Goal: Information Seeking & Learning: Learn about a topic

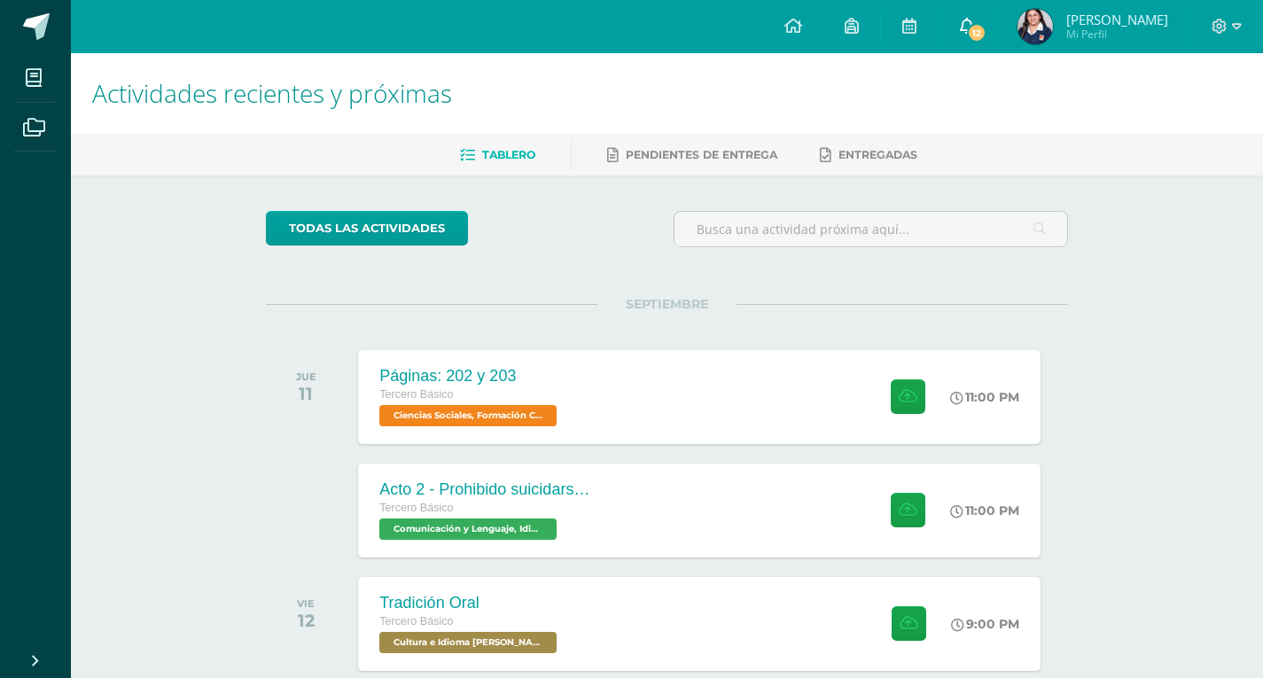
click at [995, 27] on link "12" at bounding box center [966, 26] width 57 height 53
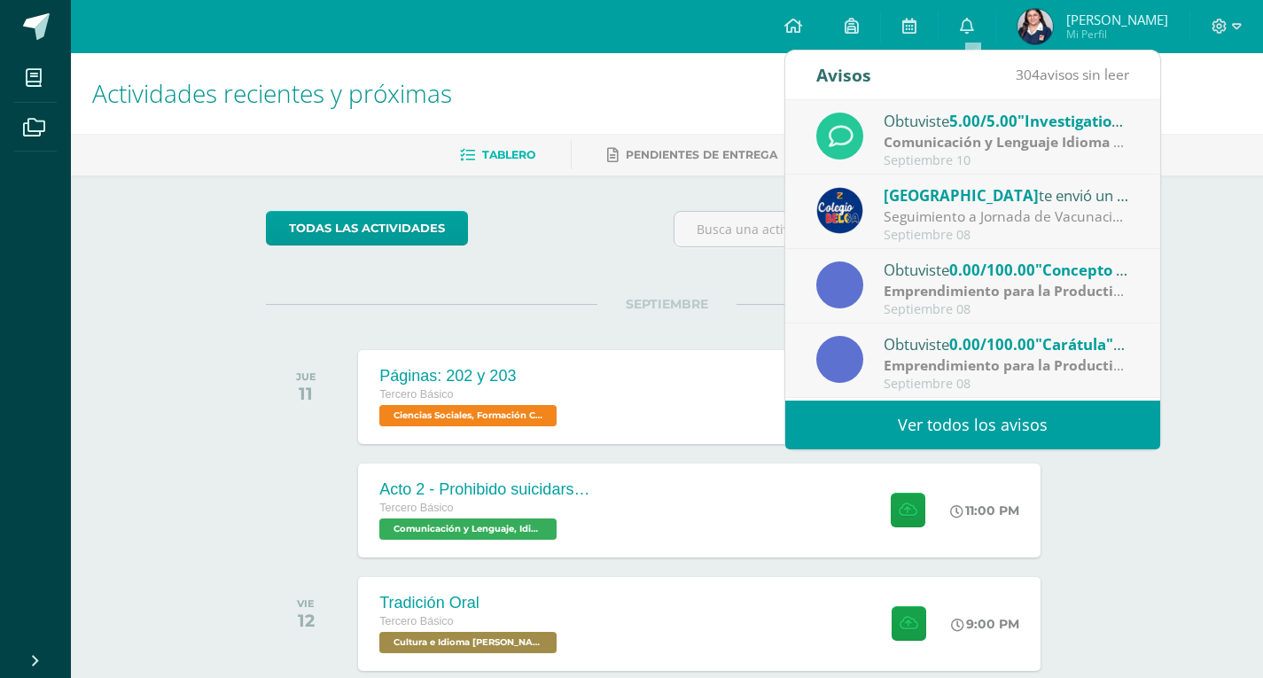
click at [1067, 151] on strong "Comunicación y Lenguaje Idioma Extranjero Inglés" at bounding box center [1057, 141] width 346 height 19
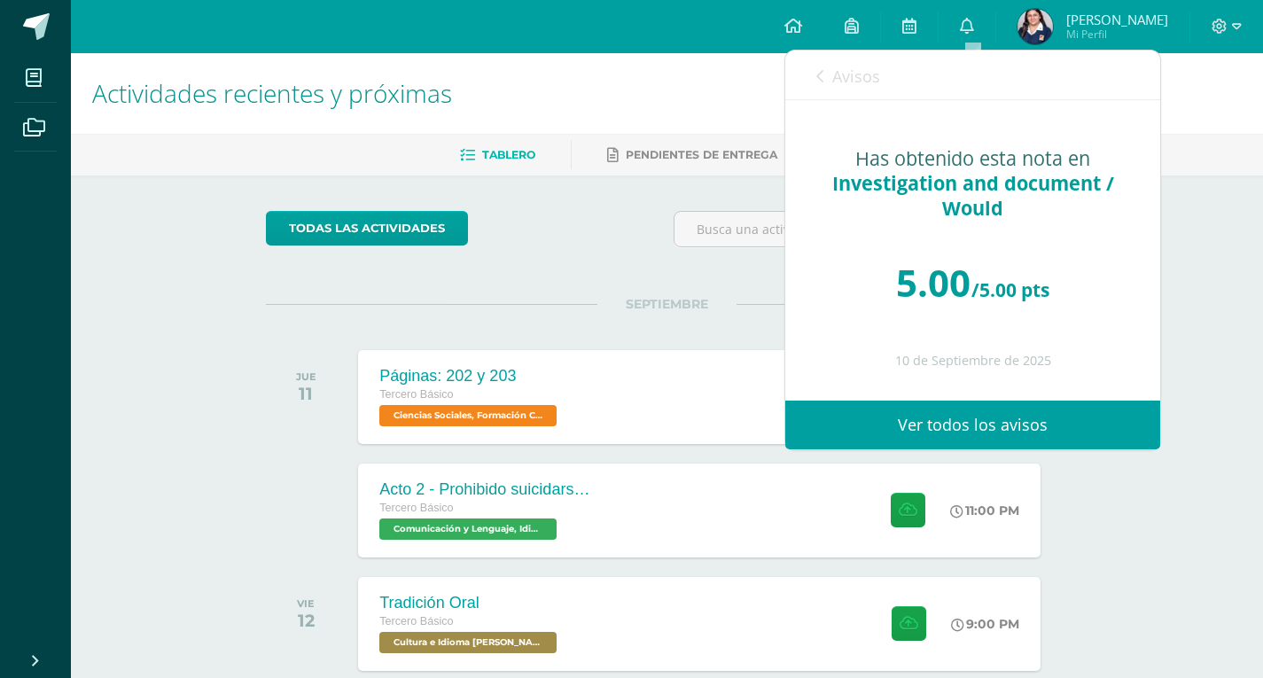
click at [821, 74] on icon at bounding box center [819, 76] width 7 height 14
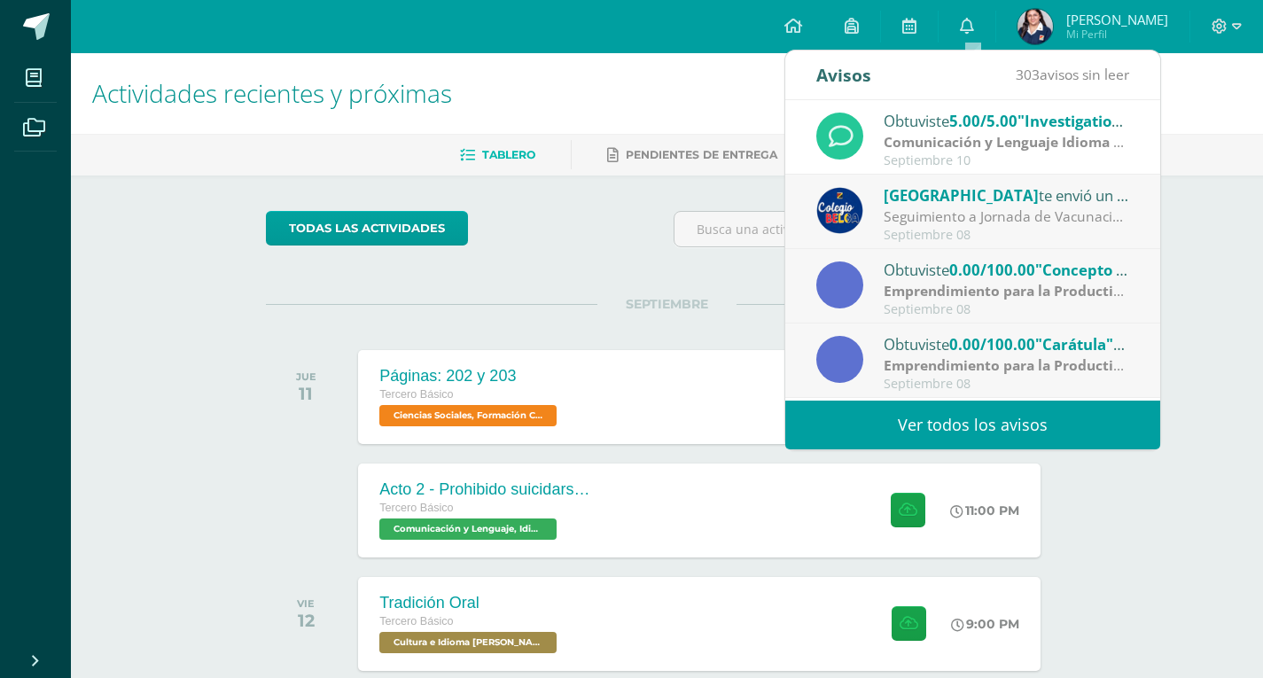
click at [1022, 212] on div "Seguimiento a Jornada de Vacunación: Reciban un cordial saludo. Gracias al buen…" at bounding box center [1007, 216] width 246 height 20
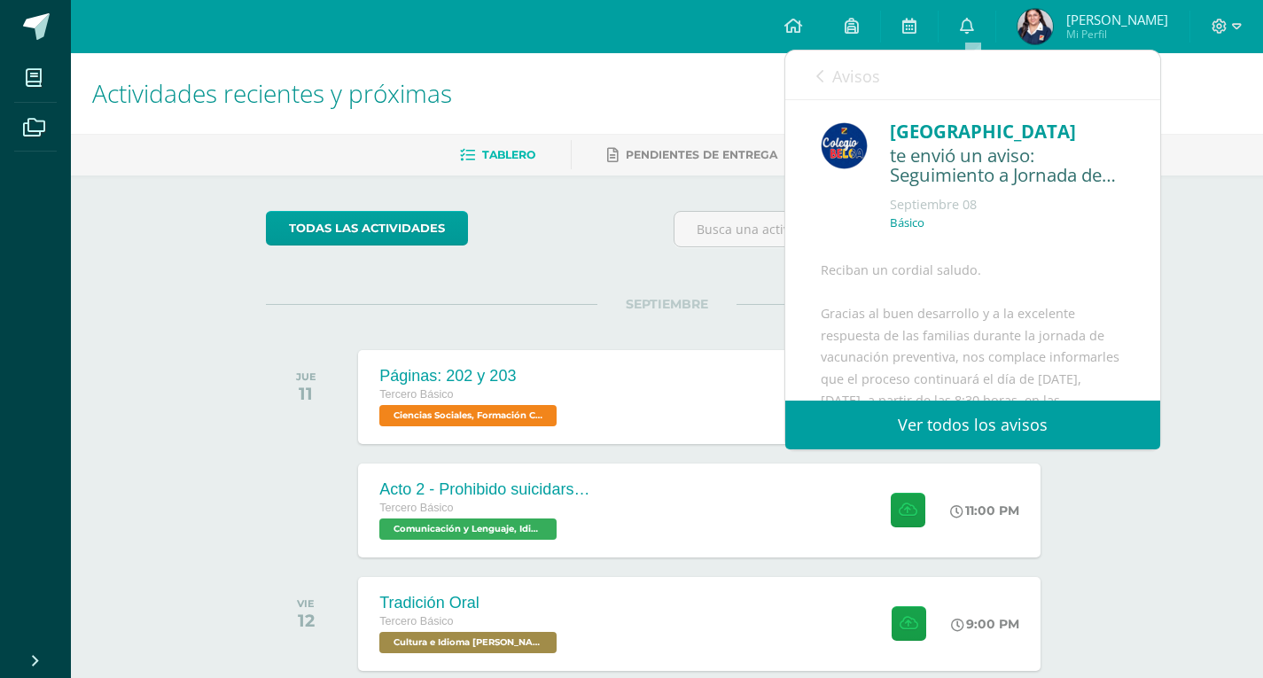
click at [827, 71] on link "Avisos" at bounding box center [848, 76] width 64 height 51
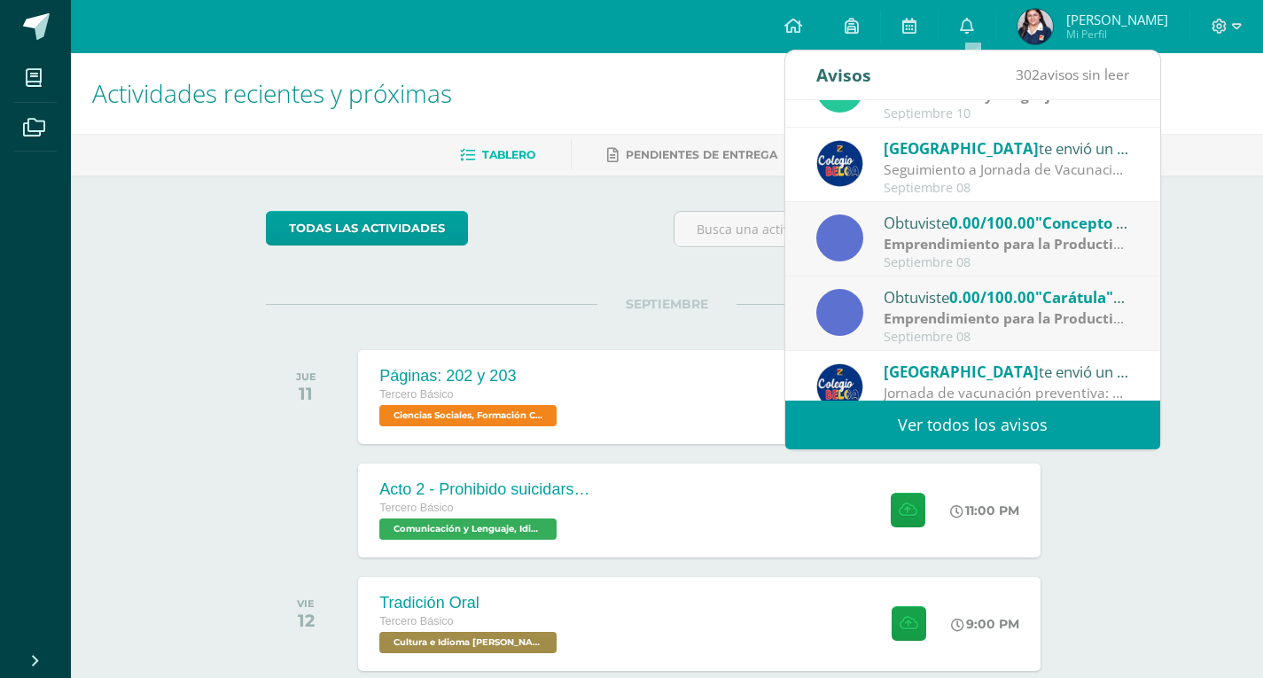
scroll to position [89, 0]
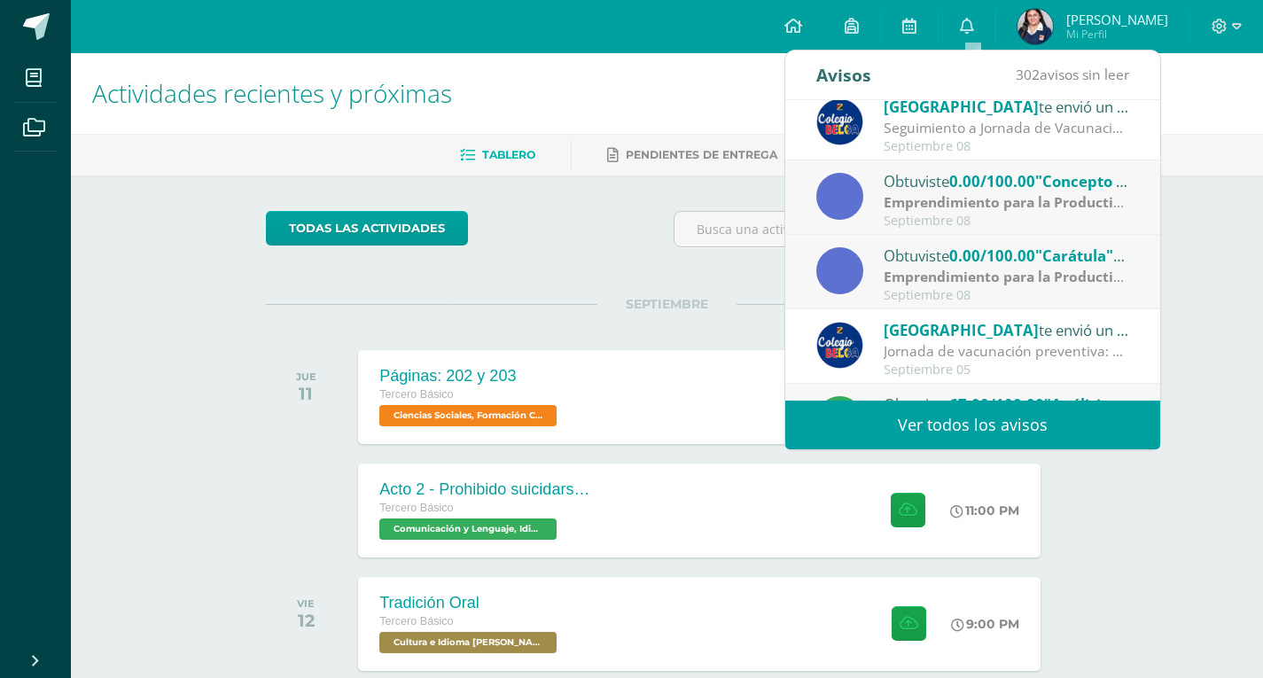
click at [985, 183] on span "0.00/100.00" at bounding box center [992, 181] width 86 height 20
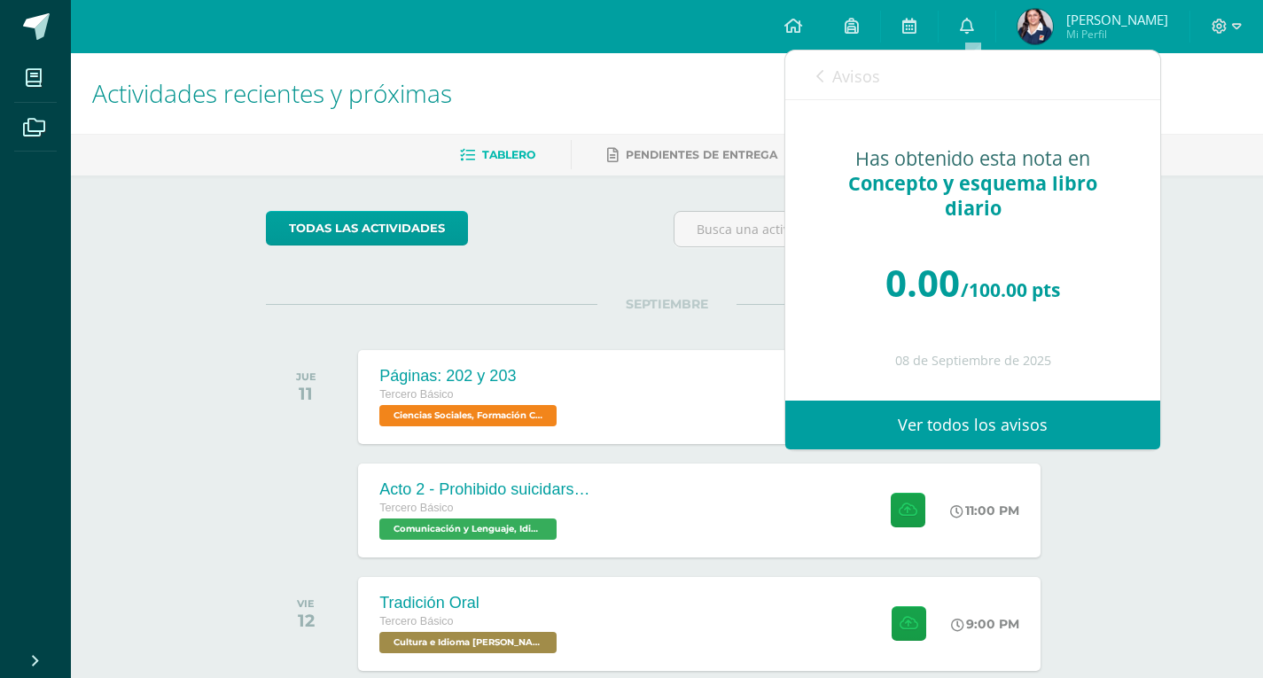
click at [811, 66] on div "Avisos 301 avisos sin leer Avisos" at bounding box center [972, 76] width 375 height 50
click at [821, 77] on icon at bounding box center [819, 76] width 7 height 14
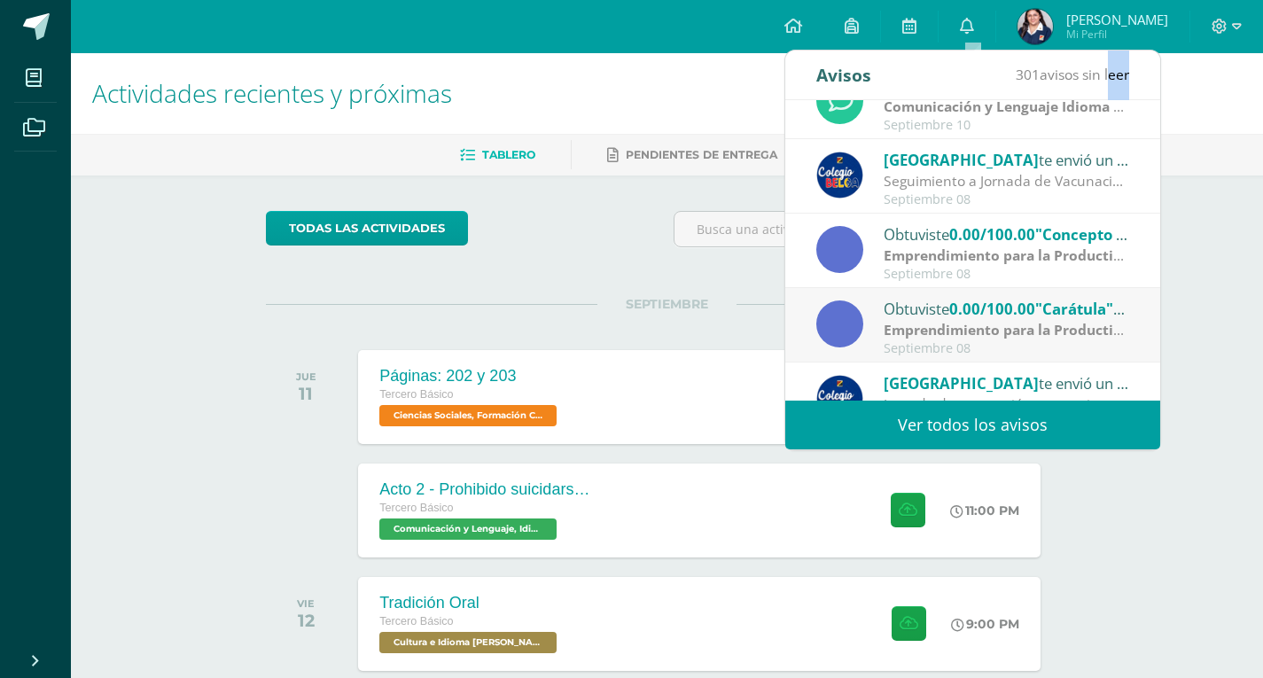
scroll to position [0, 0]
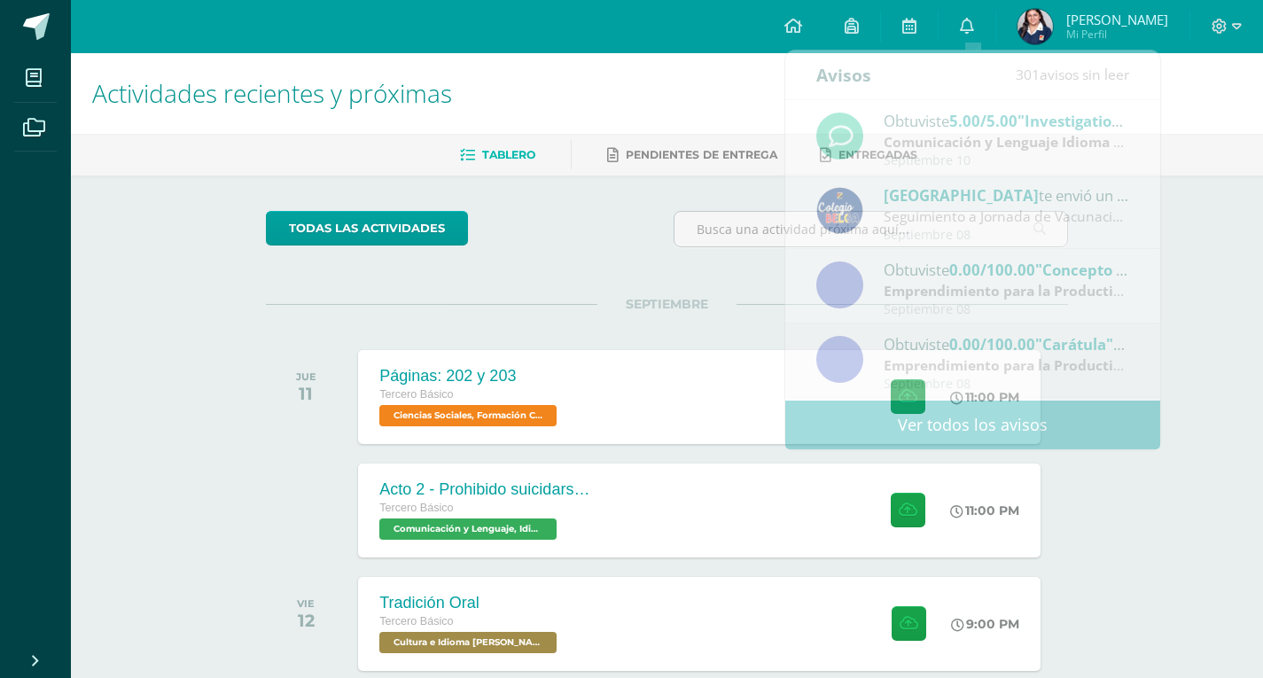
click at [1211, 203] on div "Actividades recientes y próximas Tablero Pendientes de entrega Entregadas todas…" at bounding box center [667, 412] width 1192 height 719
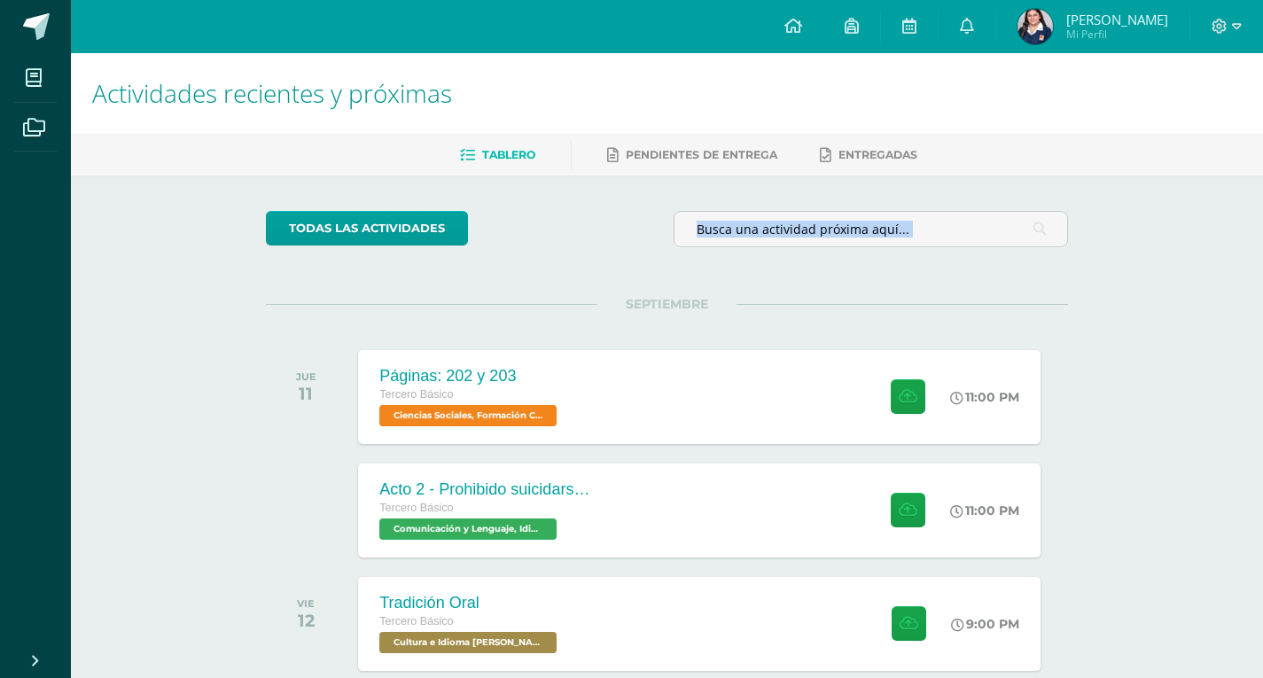
click at [1205, 31] on div at bounding box center [1226, 26] width 73 height 53
click at [1225, 26] on icon at bounding box center [1219, 26] width 15 height 15
click at [1119, 226] on div "Actividades recientes y próximas Tablero Pendientes de entrega Entregadas todas…" at bounding box center [667, 412] width 1192 height 719
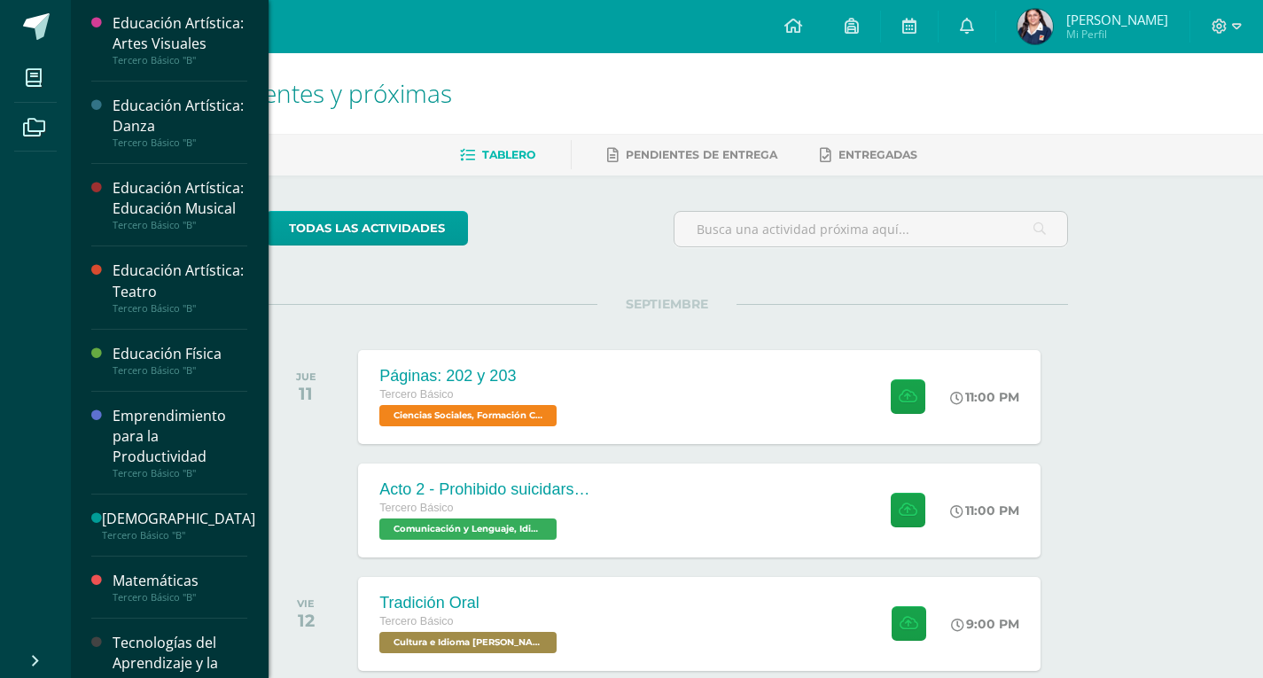
scroll to position [726, 0]
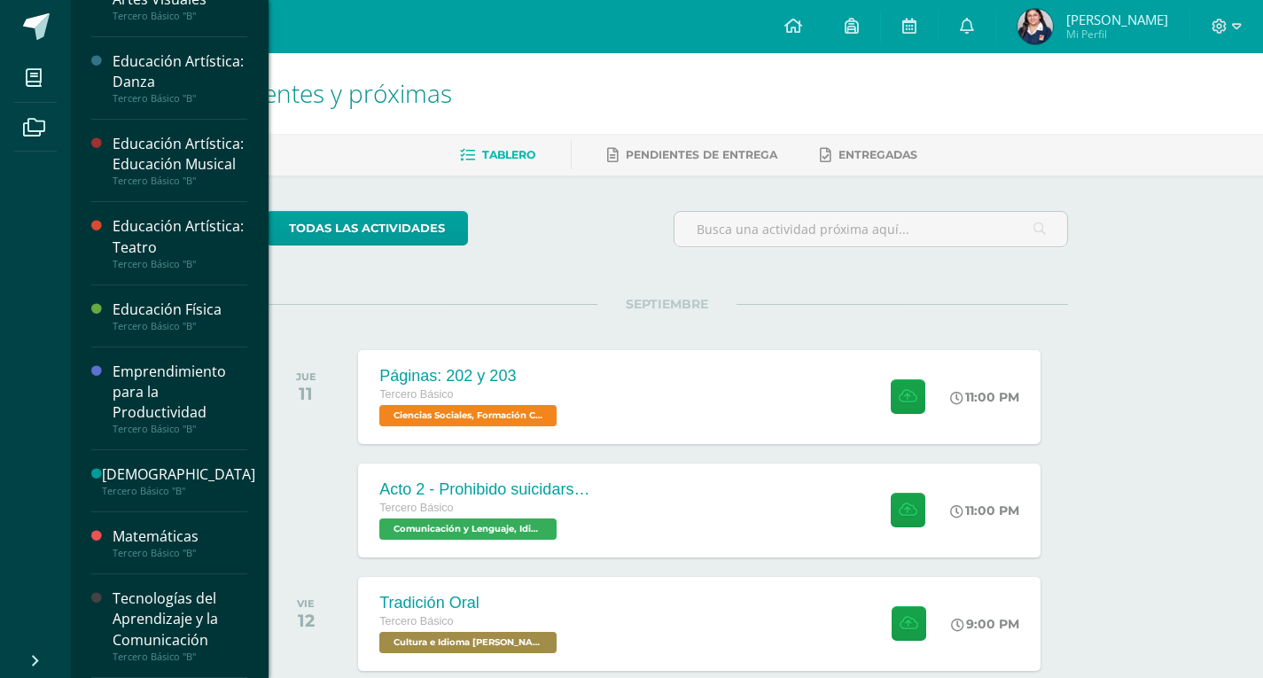
click at [184, 619] on div "Tecnologías del Aprendizaje y la Comunicación" at bounding box center [180, 618] width 135 height 61
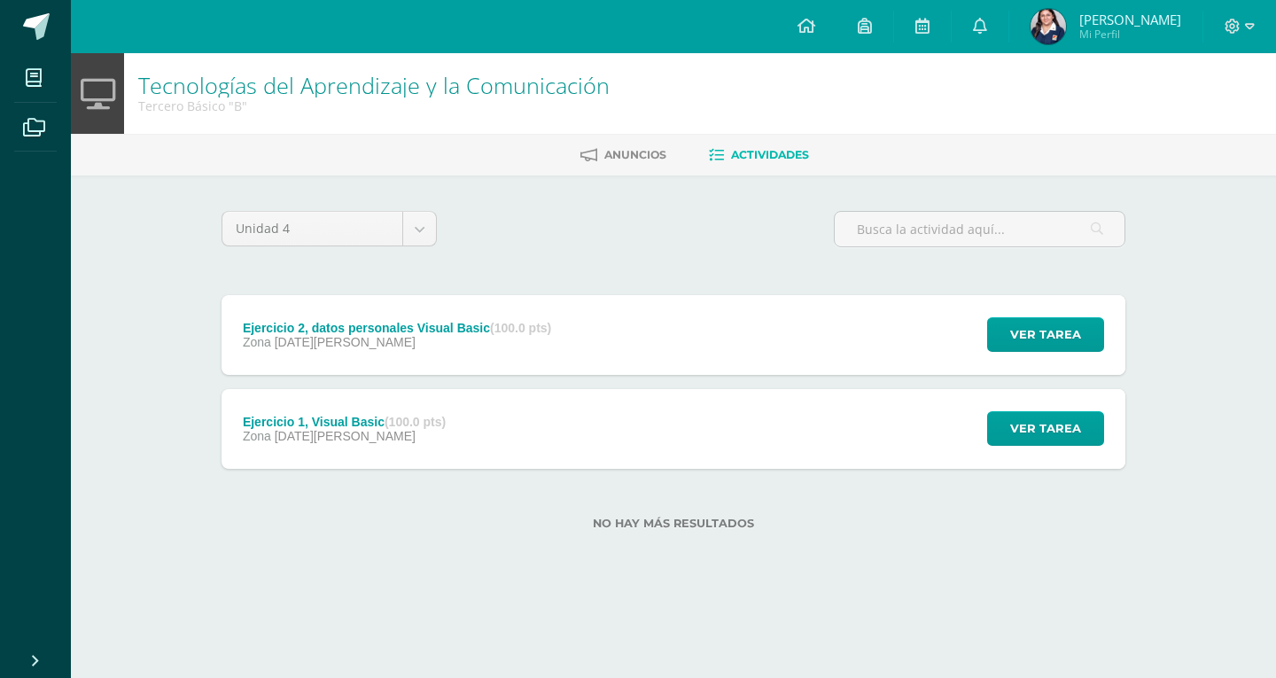
click at [469, 330] on div "Ejercicio 2, datos personales Visual Basic (100.0 pts)" at bounding box center [397, 328] width 308 height 14
click at [0, 0] on div "Cargando contenido" at bounding box center [0, 0] width 0 height 0
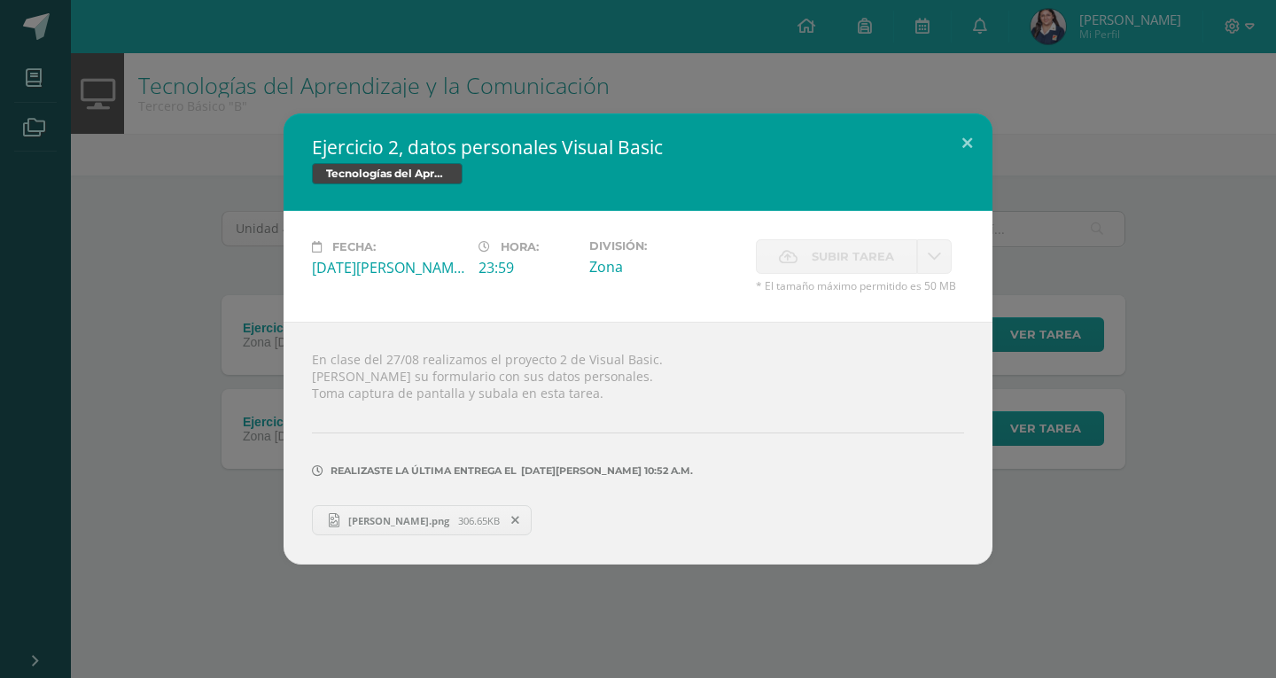
click at [520, 595] on div "Ejercicio 2, datos personales Visual Basic Tecnologías del Aprendizaje y la Com…" at bounding box center [638, 339] width 1276 height 678
